Goal: Transaction & Acquisition: Purchase product/service

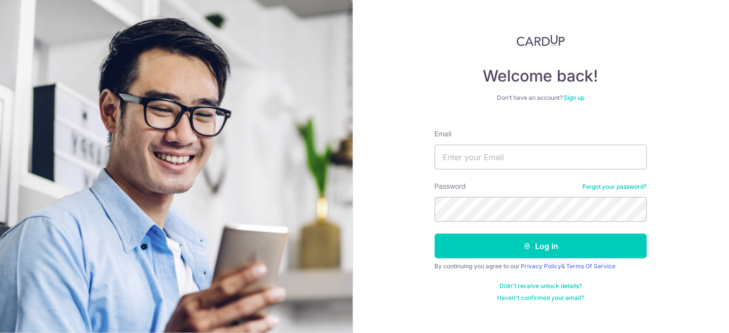
type input "[EMAIL_ADDRESS][DOMAIN_NAME]"
click at [435, 233] on button "Log in" at bounding box center [541, 245] width 212 height 25
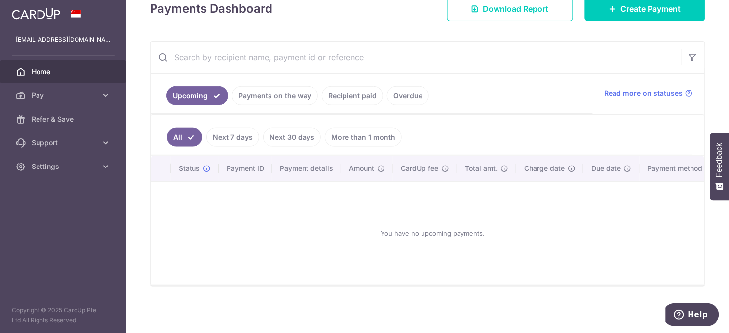
scroll to position [101, 0]
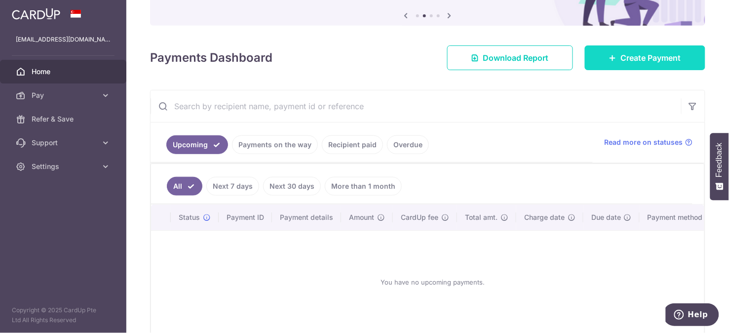
click at [653, 58] on span "Create Payment" at bounding box center [651, 58] width 60 height 12
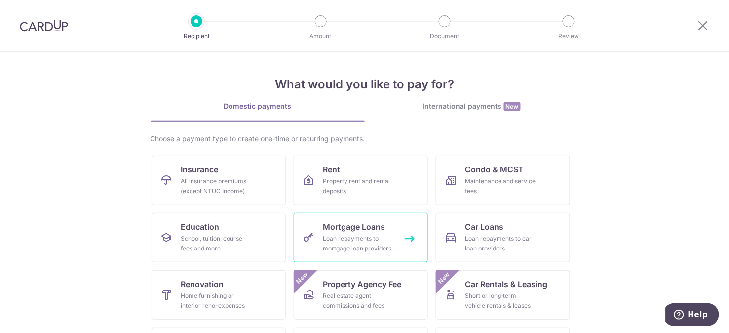
scroll to position [55, 0]
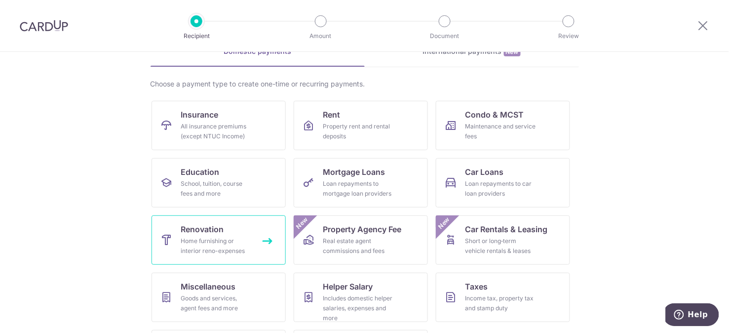
click at [192, 248] on div "Home furnishing or interior reno-expenses" at bounding box center [216, 246] width 71 height 20
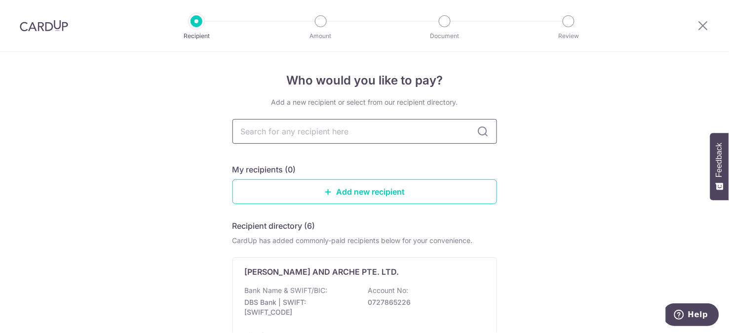
click at [332, 129] on input "text" at bounding box center [364, 131] width 264 height 25
type input "chengyi"
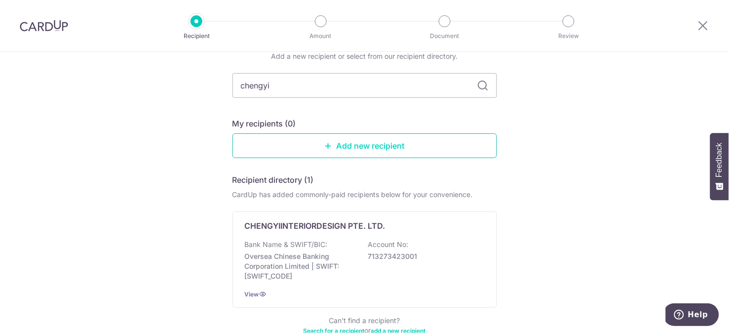
scroll to position [106, 0]
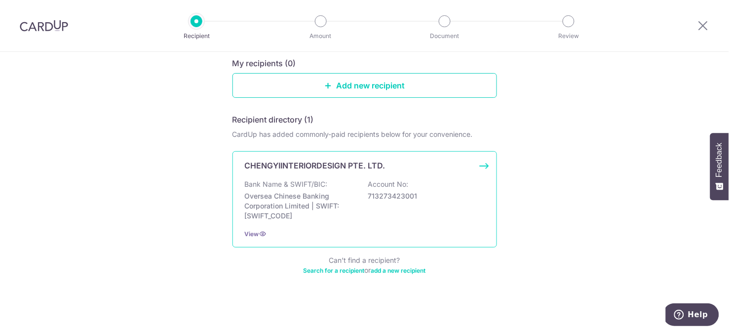
click at [327, 177] on div "CHENGYIINTERIORDESIGN PTE. LTD. Bank Name & SWIFT/BIC: Oversea Chinese Banking …" at bounding box center [364, 199] width 264 height 96
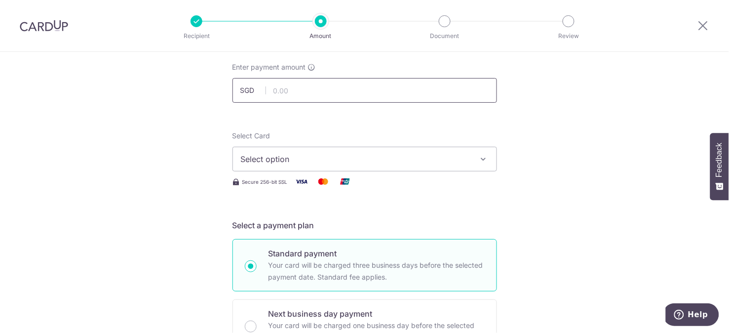
click at [319, 87] on input "text" at bounding box center [364, 90] width 264 height 25
type input "35,800.00"
click at [289, 156] on span "Select option" at bounding box center [356, 159] width 230 height 12
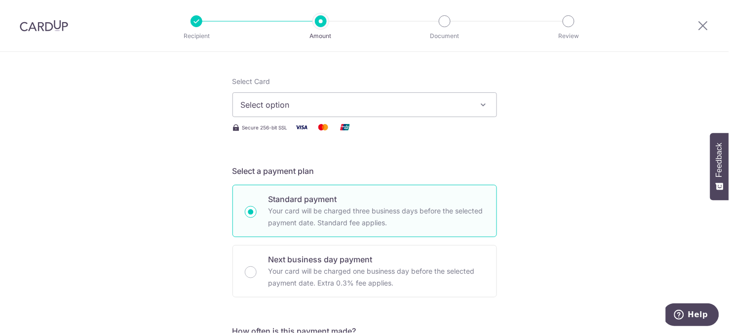
scroll to position [110, 0]
click at [322, 98] on span "Select option" at bounding box center [356, 104] width 230 height 12
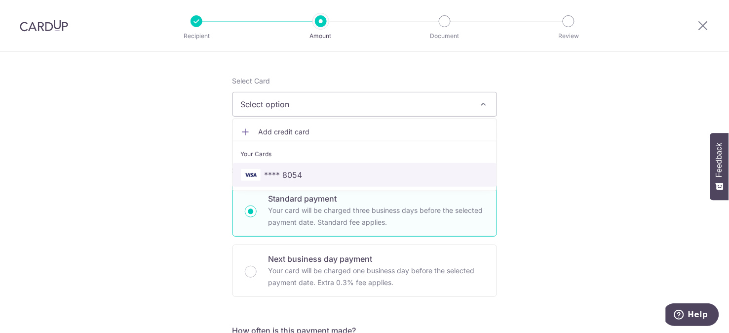
click at [270, 182] on link "**** 8054" at bounding box center [364, 175] width 263 height 24
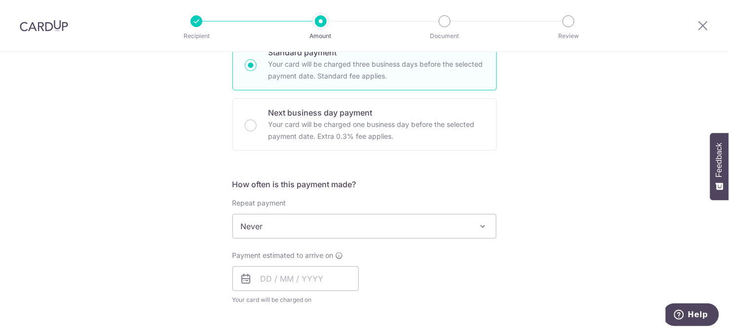
scroll to position [274, 0]
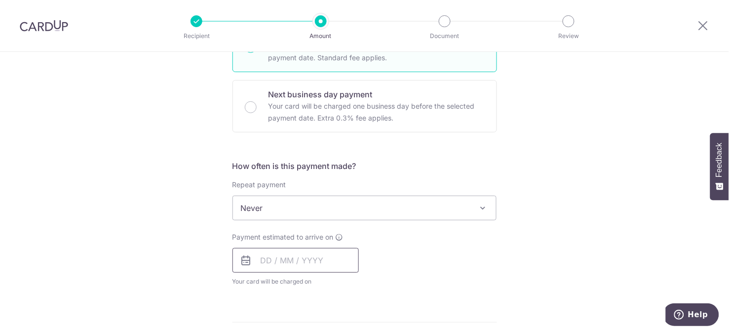
click at [288, 259] on input "text" at bounding box center [295, 260] width 126 height 25
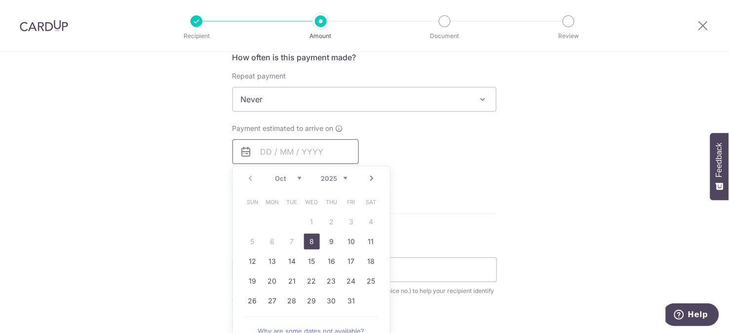
scroll to position [383, 0]
click at [311, 240] on link "8" at bounding box center [312, 240] width 16 height 16
type input "[DATE]"
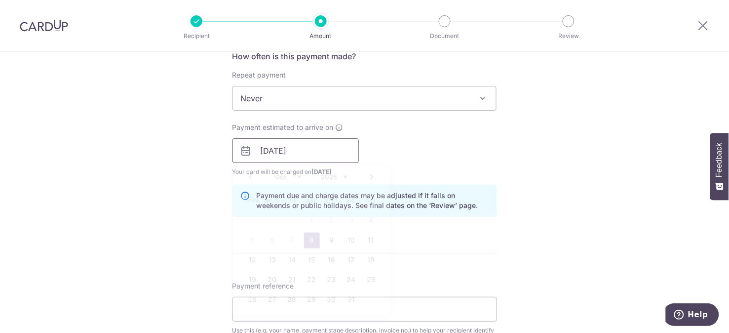
click at [303, 154] on input "[DATE]" at bounding box center [295, 150] width 126 height 25
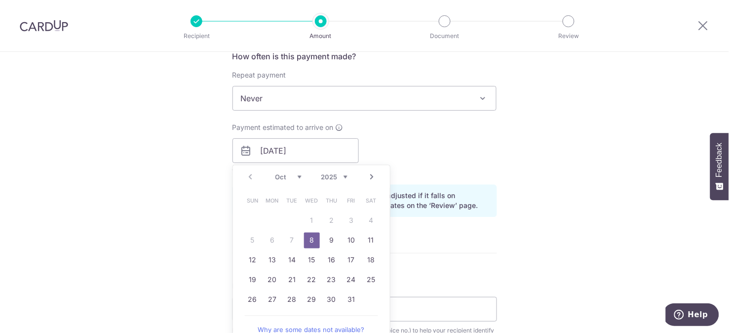
click at [293, 242] on table "Sun Mon Tue Wed Thu Fri Sat 1 2 3 4 5 6 7 8 9 10 11 12 13 14 15 16 17 18 19 20 …" at bounding box center [312, 250] width 138 height 118
click at [305, 242] on link "8" at bounding box center [312, 240] width 16 height 16
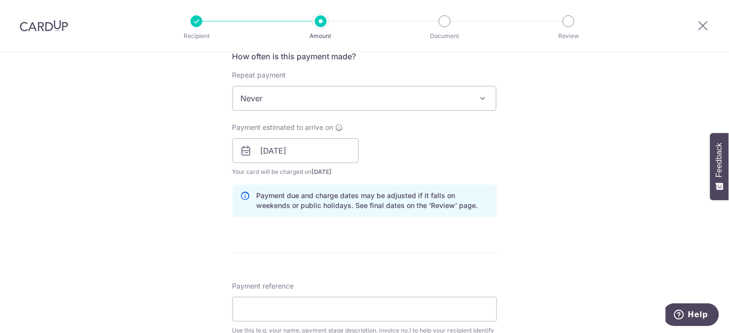
click at [482, 142] on div "Payment estimated to arrive on 08/10/2025 Prev Next Oct Nov Dec 2025 2026 2027 …" at bounding box center [364, 149] width 276 height 54
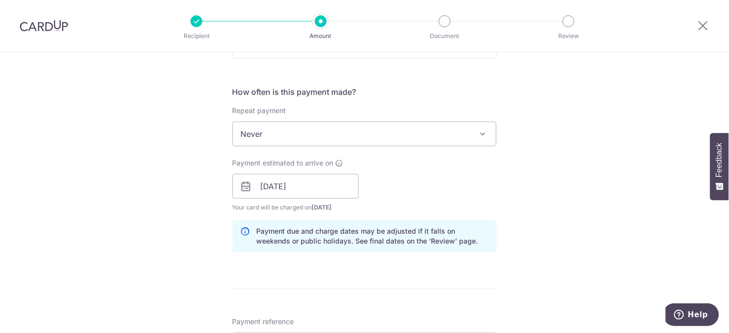
scroll to position [329, 0]
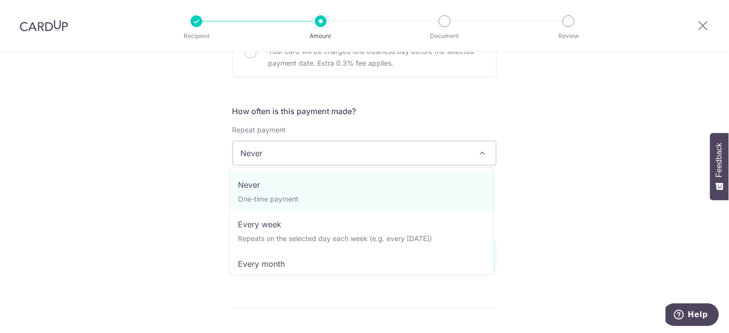
click at [299, 151] on span "Never" at bounding box center [364, 153] width 263 height 24
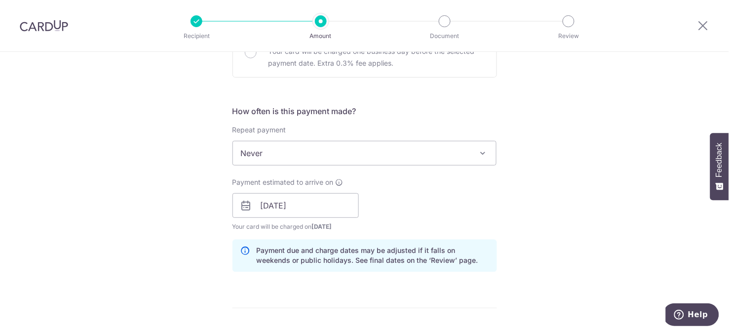
click at [655, 171] on div "Tell us more about your payment Enter payment amount SGD 35,800.00 35800.00 Sel…" at bounding box center [364, 222] width 729 height 999
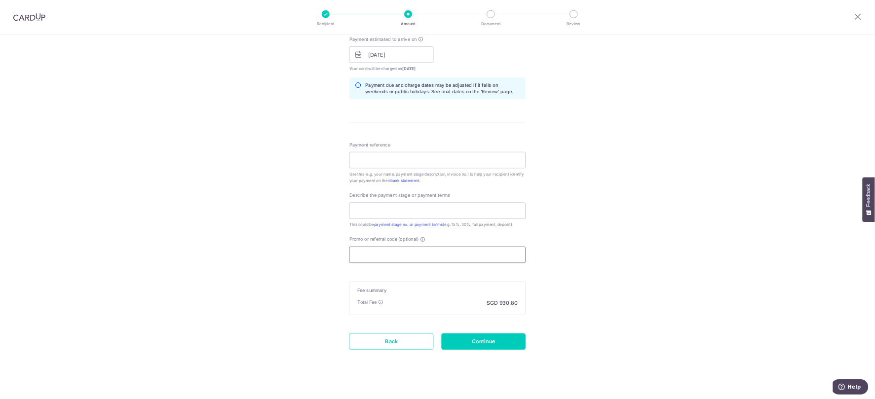
scroll to position [458, 0]
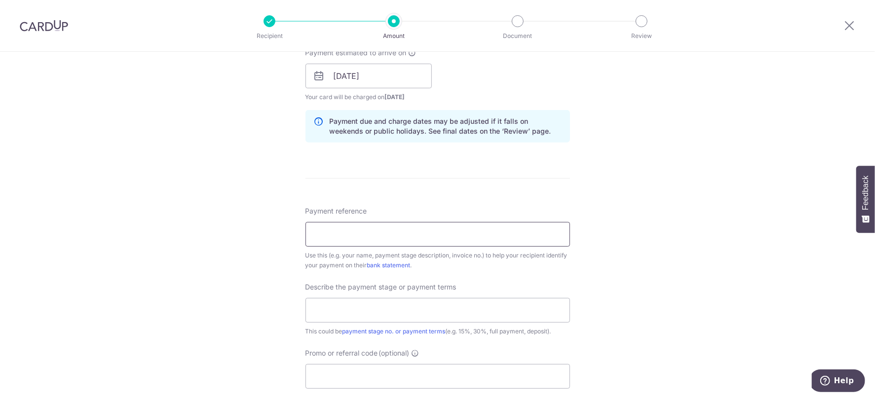
click at [392, 237] on input "Payment reference" at bounding box center [437, 234] width 264 height 25
type input "[PERSON_NAME]"
click at [364, 307] on input "text" at bounding box center [437, 310] width 264 height 25
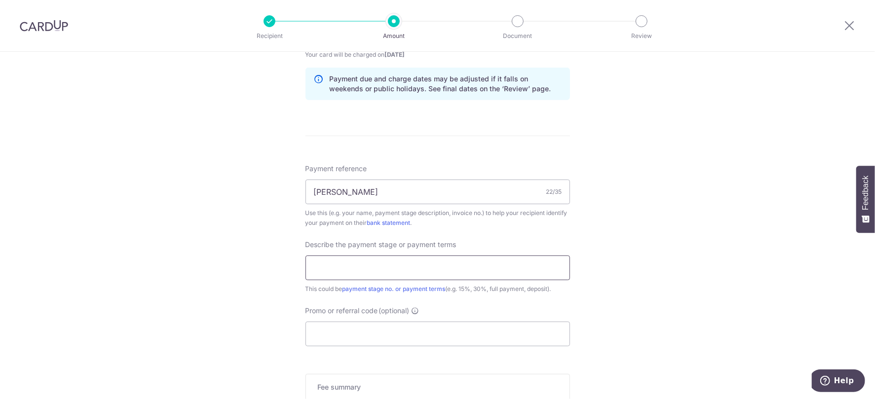
scroll to position [523, 0]
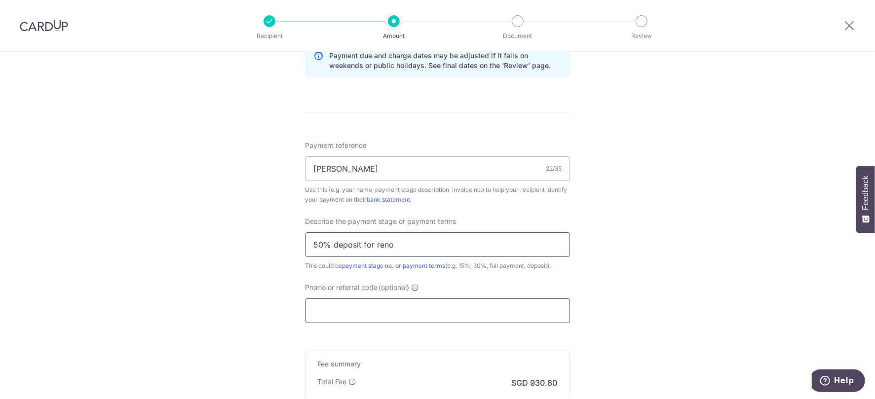
type input "50% deposit for reno"
click at [420, 304] on input "Promo or referral code (optional)" at bounding box center [437, 310] width 264 height 25
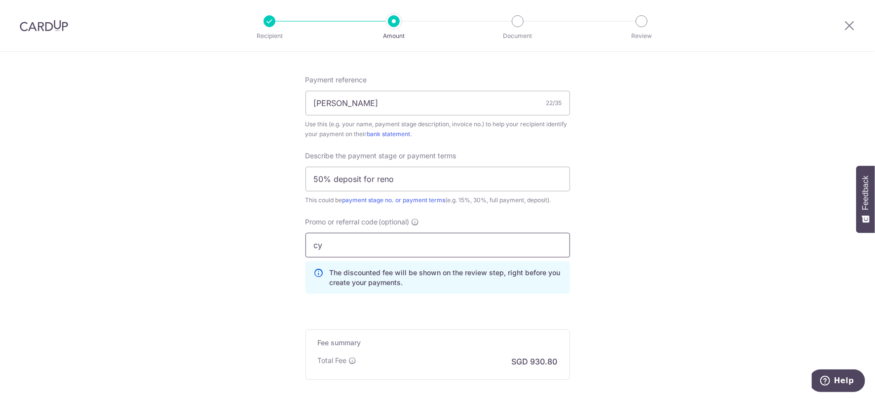
type input "c"
type input "CYID175"
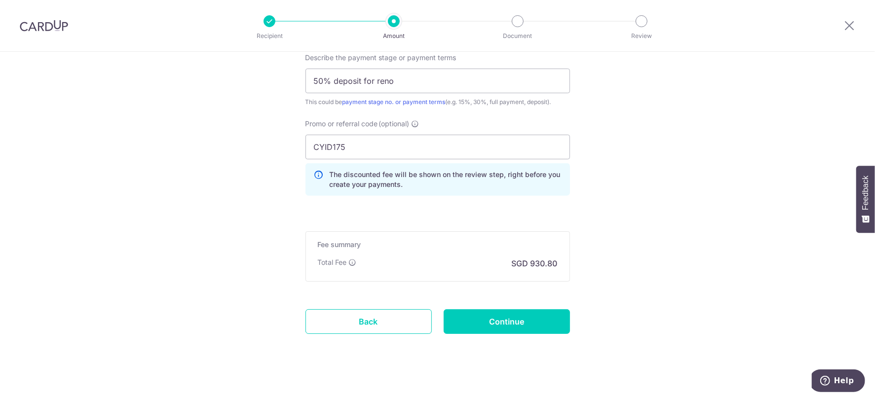
scroll to position [699, 0]
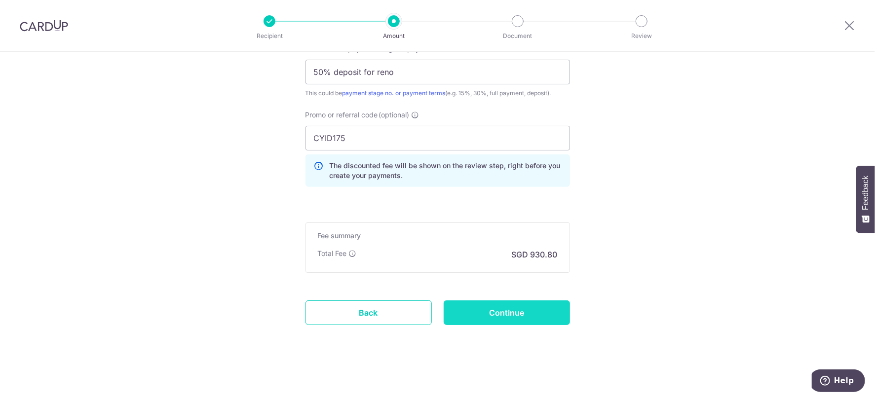
click at [521, 305] on input "Continue" at bounding box center [507, 312] width 126 height 25
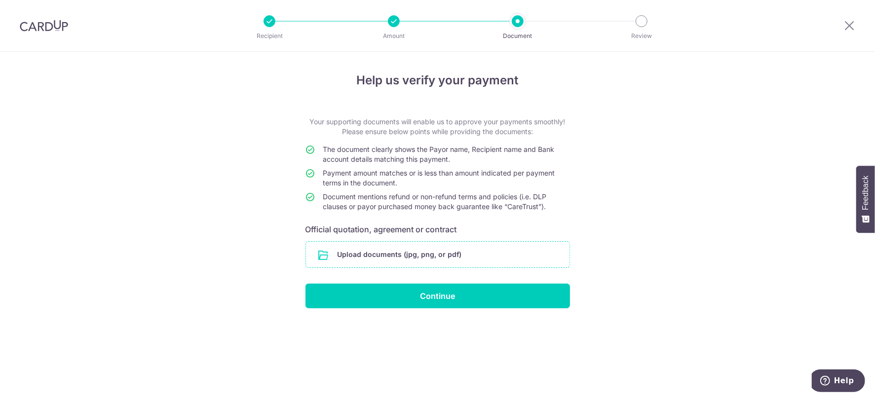
click at [361, 255] on input "file" at bounding box center [437, 255] width 263 height 26
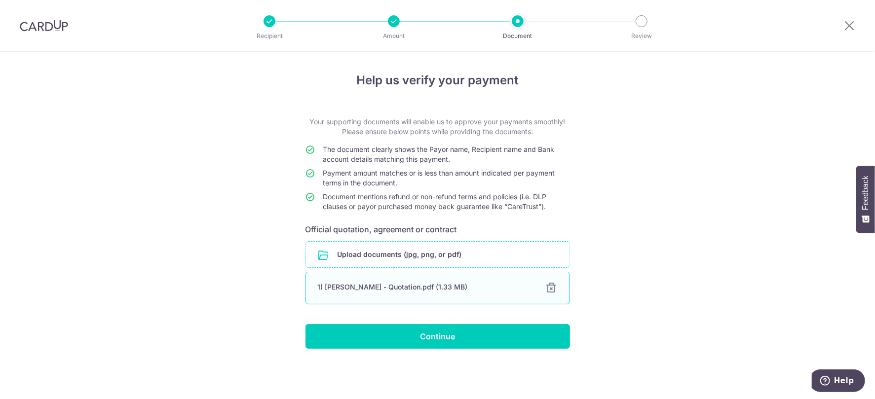
click at [373, 288] on div "1) jessica - Quotation.pdf (1.33 MB)" at bounding box center [426, 287] width 216 height 10
click at [358, 287] on div "1) jessica - Quotation.pdf (1.33 MB)" at bounding box center [426, 287] width 216 height 10
click at [463, 252] on input "file" at bounding box center [437, 255] width 263 height 26
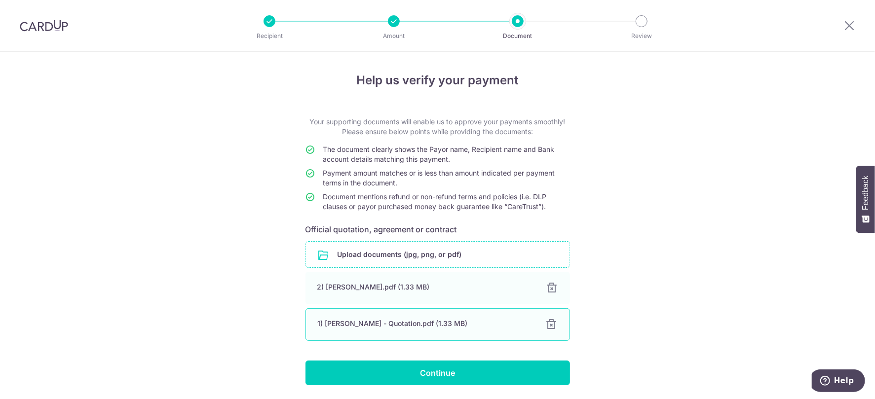
click at [548, 327] on div at bounding box center [552, 325] width 12 height 12
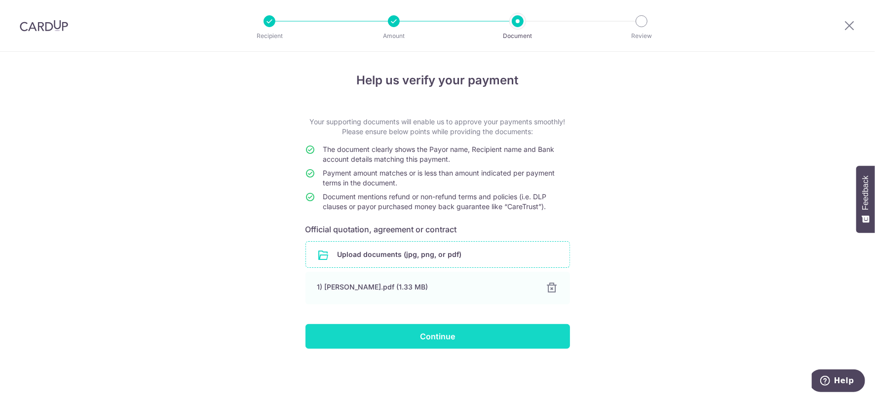
click at [482, 336] on input "Continue" at bounding box center [437, 336] width 264 height 25
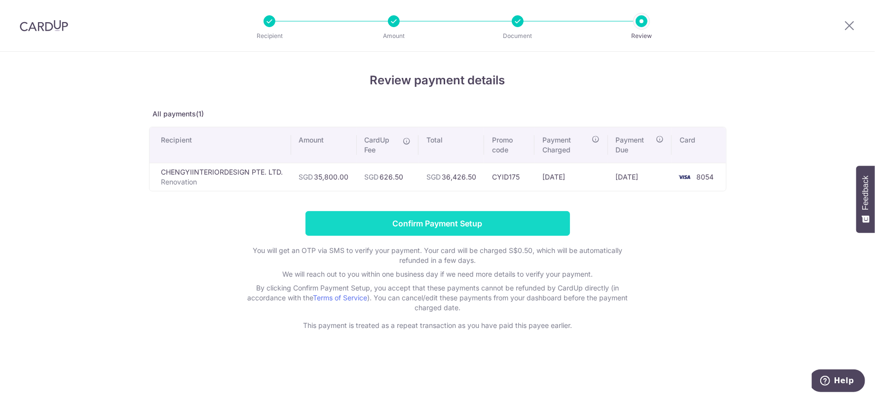
click at [458, 218] on input "Confirm Payment Setup" at bounding box center [437, 223] width 264 height 25
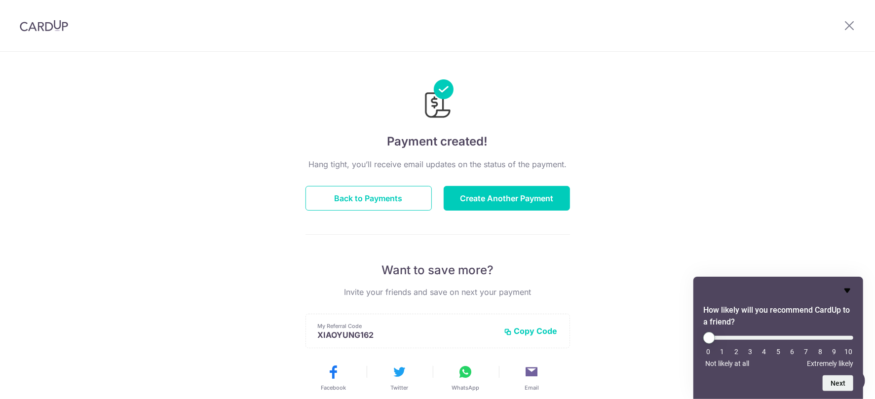
click at [841, 289] on div at bounding box center [778, 291] width 150 height 12
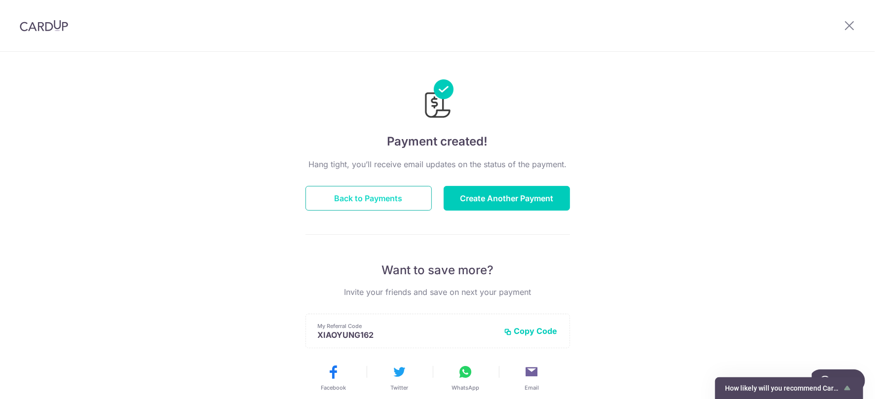
click at [350, 201] on button "Back to Payments" at bounding box center [368, 198] width 126 height 25
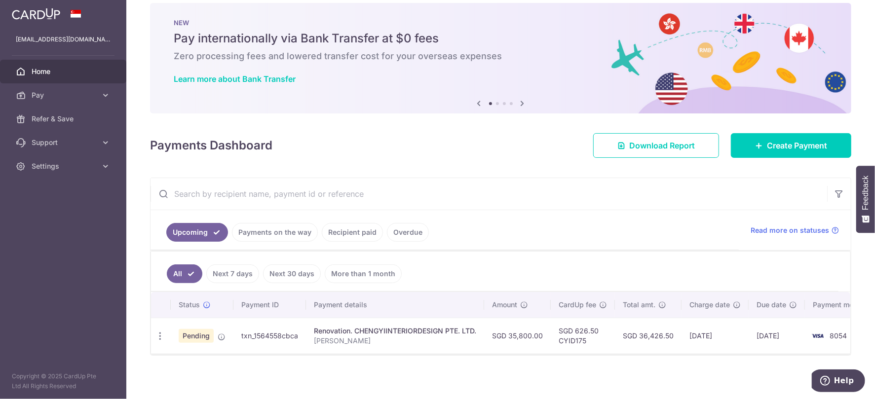
scroll to position [26, 0]
